Goal: Information Seeking & Learning: Find specific fact

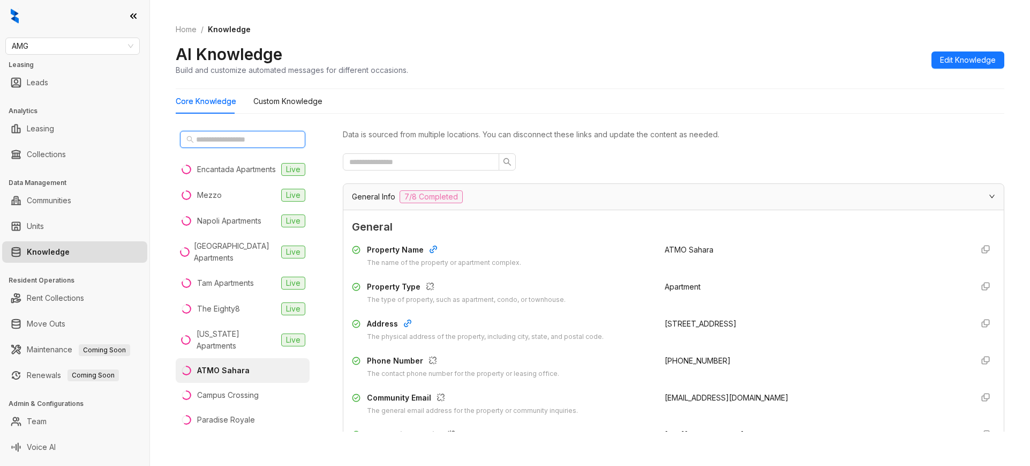
click at [208, 140] on input "text" at bounding box center [243, 139] width 94 height 12
click at [70, 48] on span "AMG" at bounding box center [73, 46] width 122 height 16
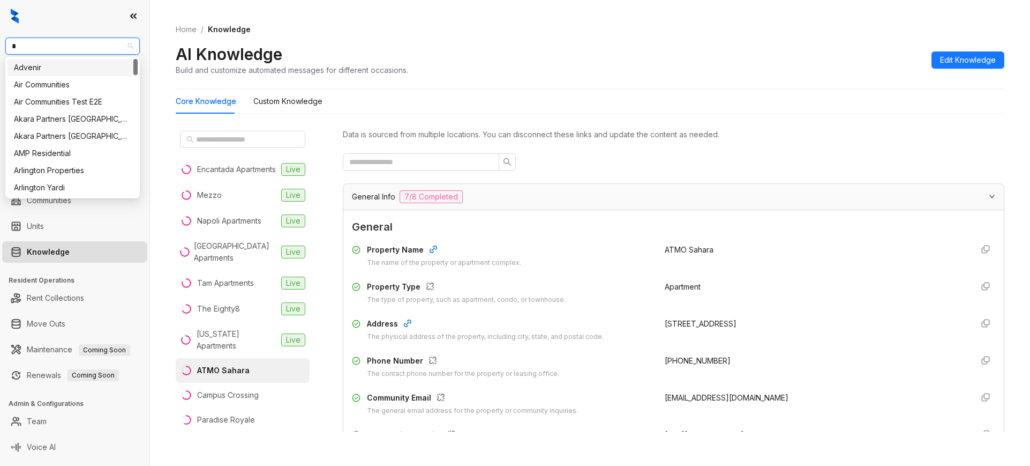
type input "**"
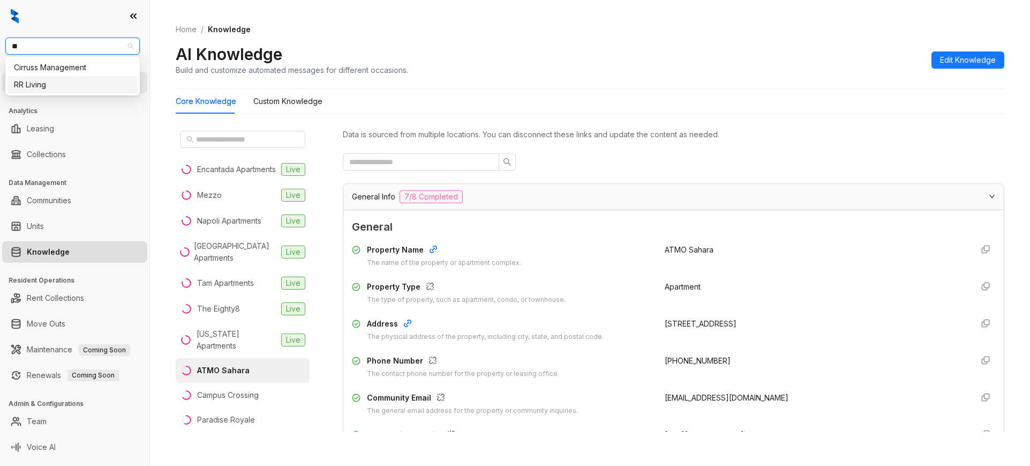
click at [98, 83] on div "RR Living" at bounding box center [72, 85] width 117 height 12
click at [228, 139] on input "text" at bounding box center [243, 139] width 94 height 12
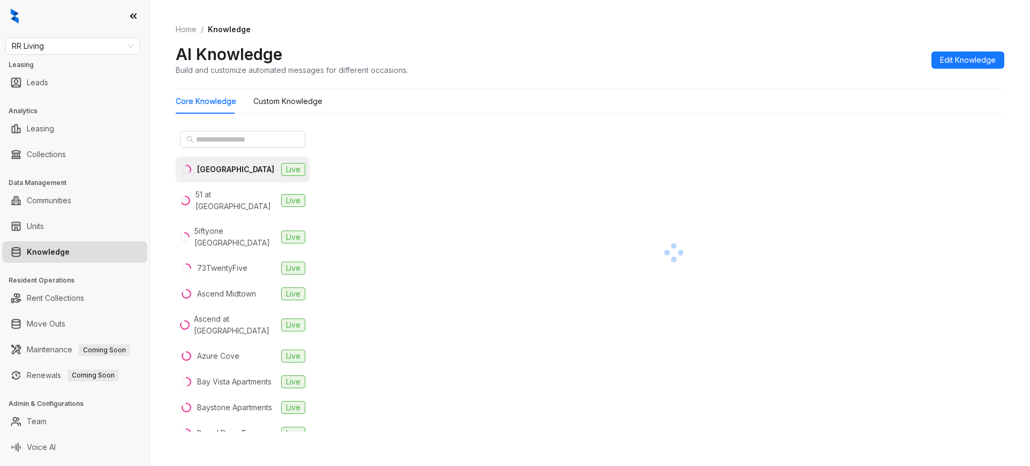
click at [212, 174] on div "2626 Park" at bounding box center [235, 169] width 77 height 12
click at [235, 141] on input "text" at bounding box center [243, 139] width 94 height 12
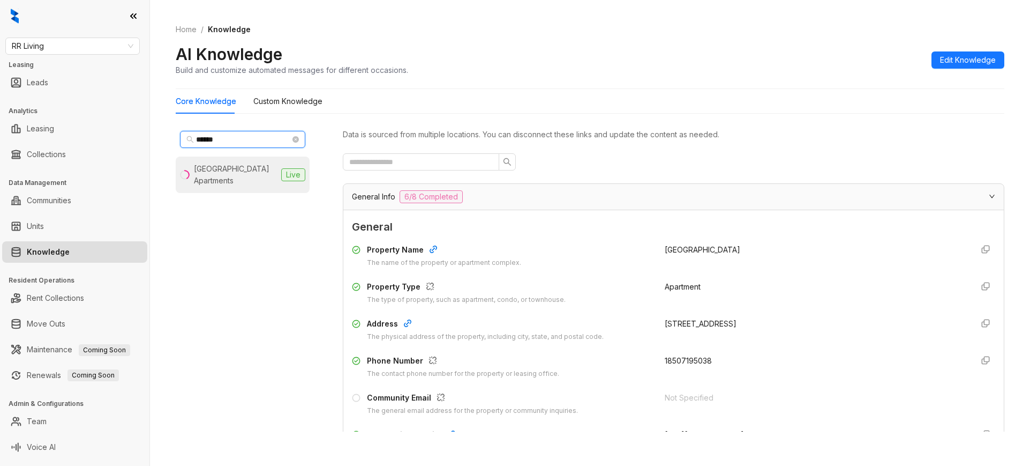
type input "*****"
drag, startPoint x: 219, startPoint y: 158, endPoint x: 216, endPoint y: 164, distance: 7.0
click at [218, 161] on li "White Oak Estates Apartments Live" at bounding box center [243, 174] width 134 height 36
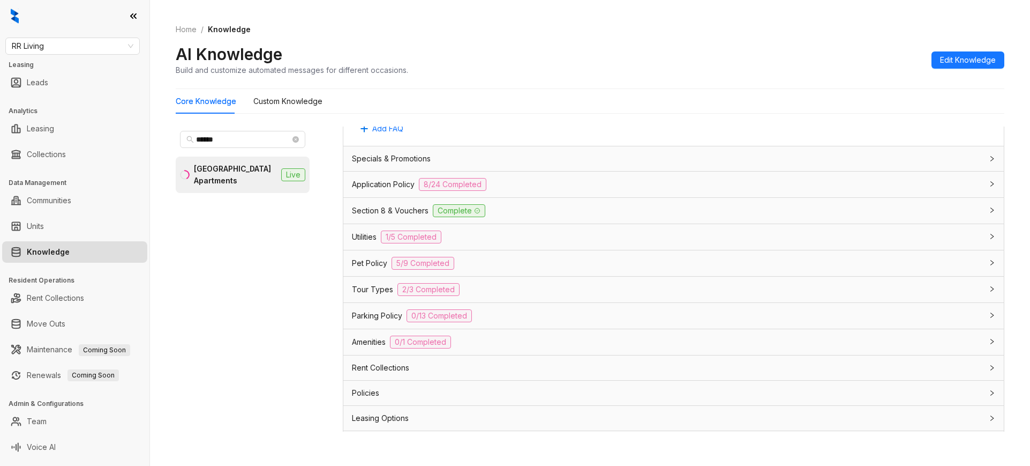
scroll to position [596, 0]
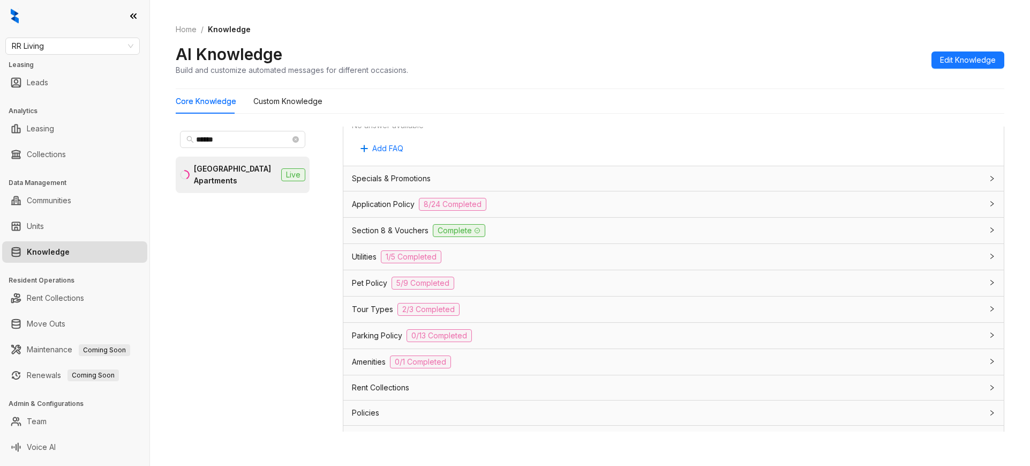
click at [983, 203] on div at bounding box center [989, 204] width 13 height 12
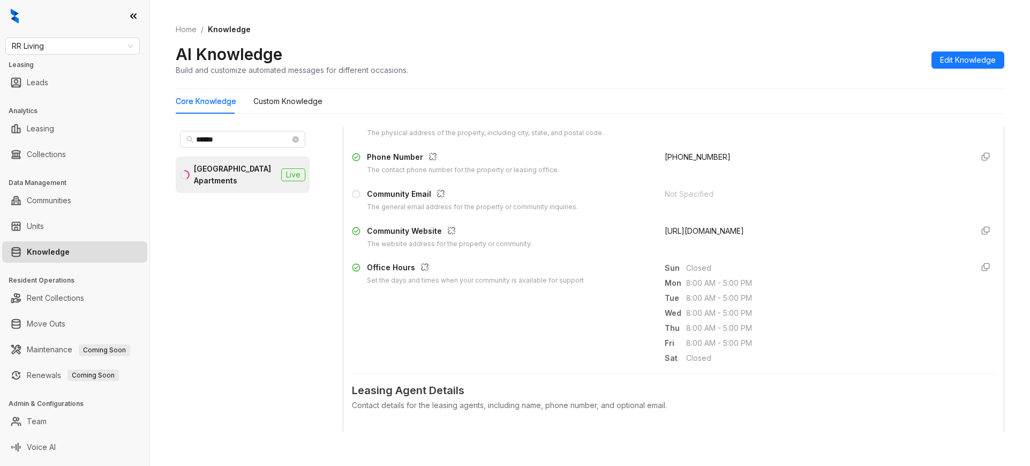
scroll to position [194, 0]
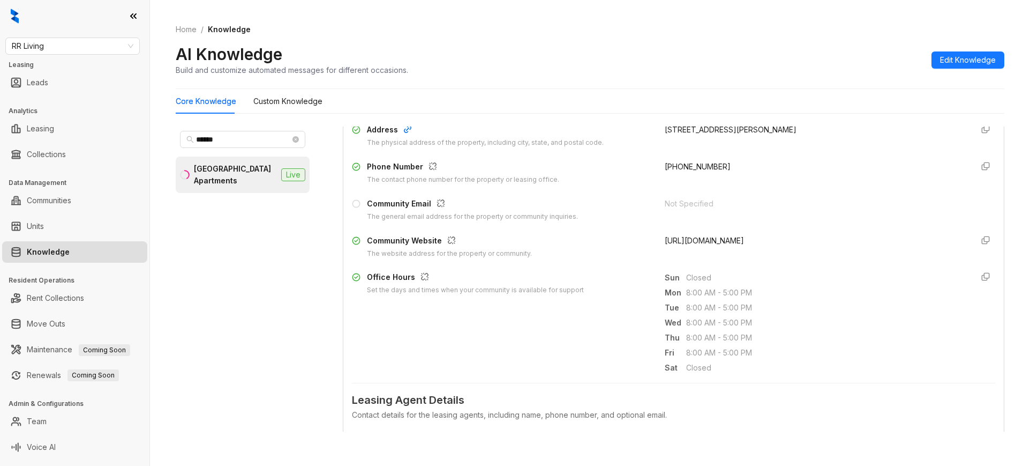
drag, startPoint x: 790, startPoint y: 237, endPoint x: 651, endPoint y: 248, distance: 139.2
click at [651, 248] on div "Community Website The website address for the property or community. https://ww…" at bounding box center [673, 247] width 643 height 24
copy span "https://www.whiteoaksestates.com/"
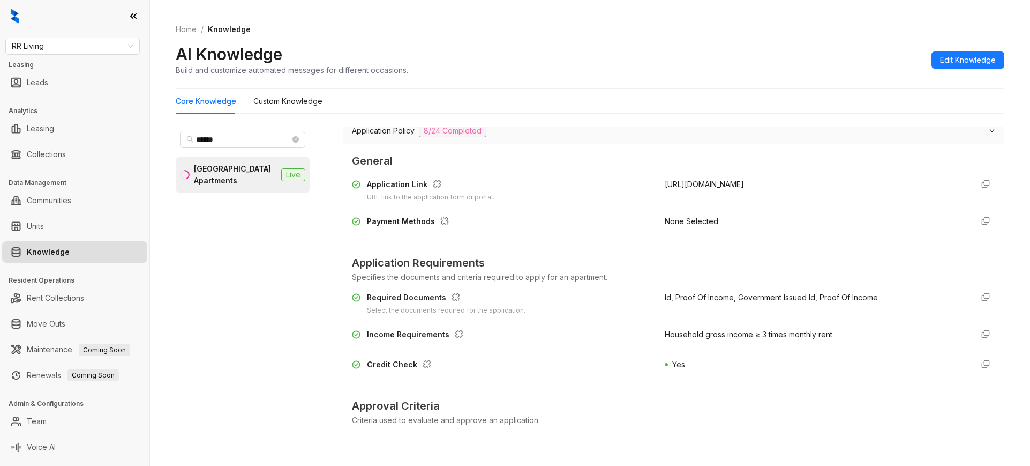
scroll to position [685, 0]
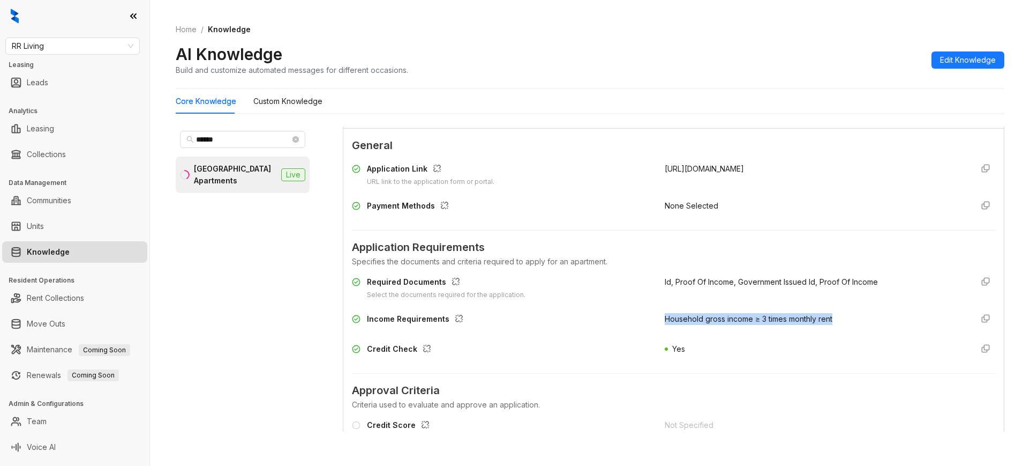
drag, startPoint x: 840, startPoint y: 316, endPoint x: 657, endPoint y: 321, distance: 182.8
click at [665, 321] on div "Household gross income ≥ 3 times monthly rent" at bounding box center [815, 321] width 300 height 17
copy span "Household gross income ≥ 3 times monthly rent"
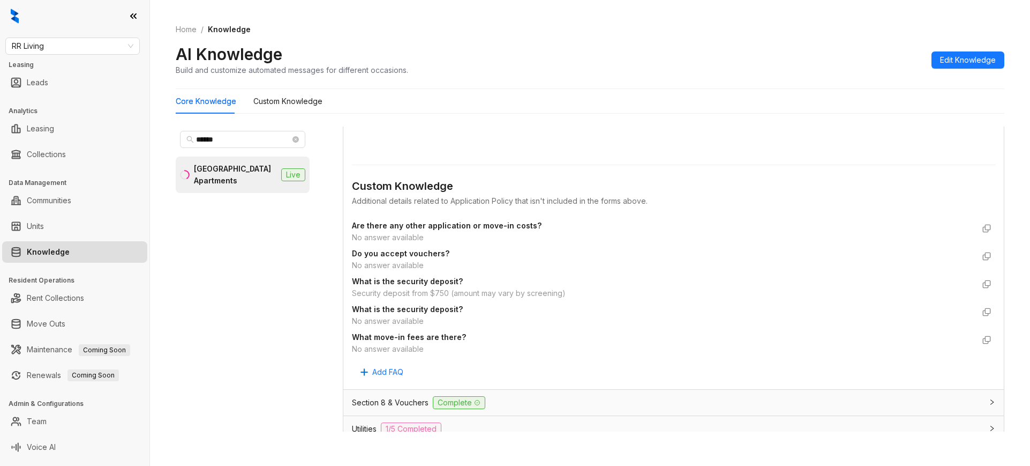
scroll to position [1846, 0]
